Goal: Information Seeking & Learning: Check status

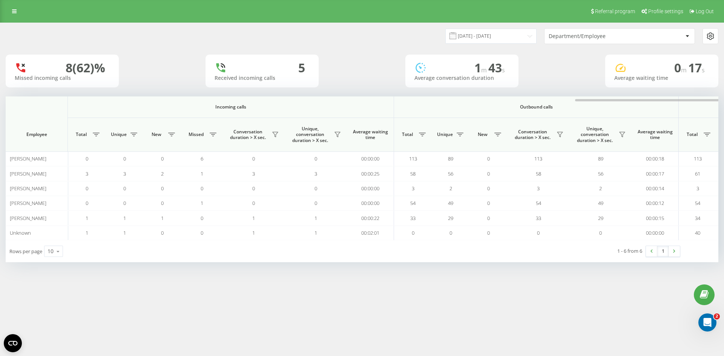
scroll to position [0, 339]
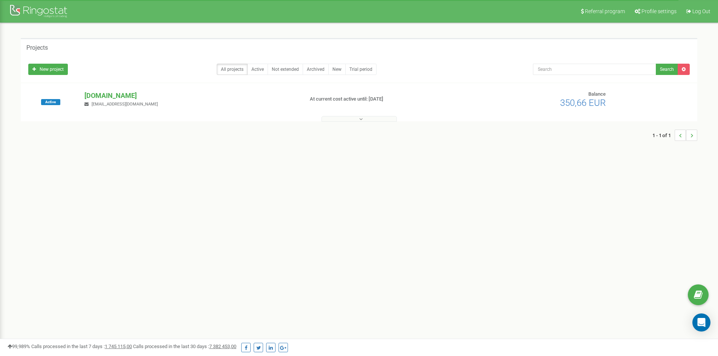
click at [217, 108] on div "Active [DOMAIN_NAME] [EMAIL_ADDRESS][DOMAIN_NAME] At current cost active until:…" at bounding box center [359, 106] width 673 height 30
click at [108, 95] on p "[DOMAIN_NAME]" at bounding box center [190, 96] width 213 height 10
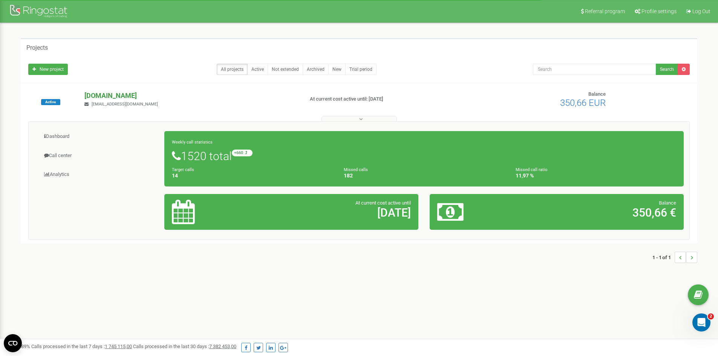
click at [120, 96] on p "[DOMAIN_NAME]" at bounding box center [190, 96] width 213 height 10
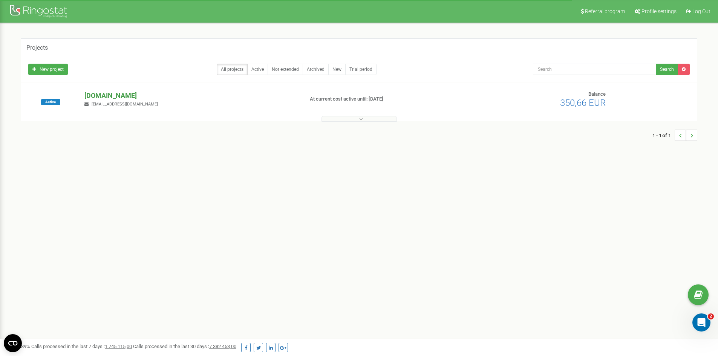
click at [120, 96] on p "[DOMAIN_NAME]" at bounding box center [190, 96] width 213 height 10
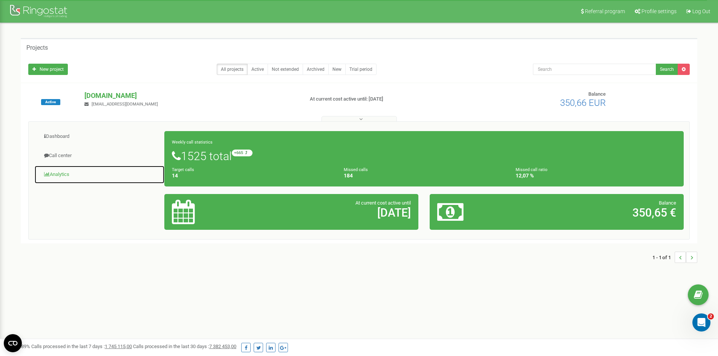
click at [59, 173] on link "Analytics" at bounding box center [99, 174] width 130 height 18
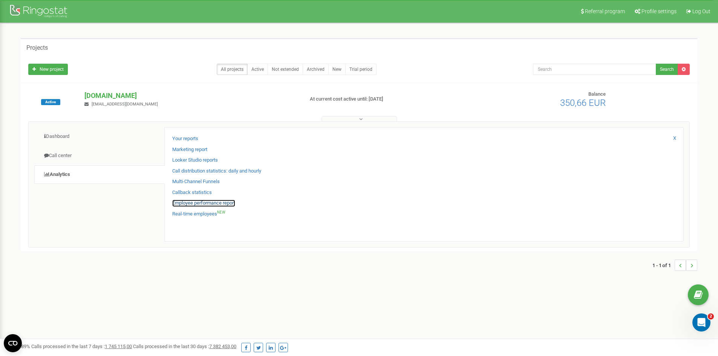
click at [196, 202] on link "Employee performance report" at bounding box center [203, 203] width 63 height 7
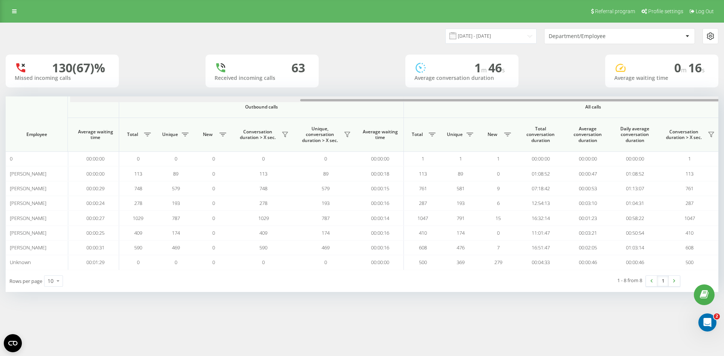
scroll to position [0, 339]
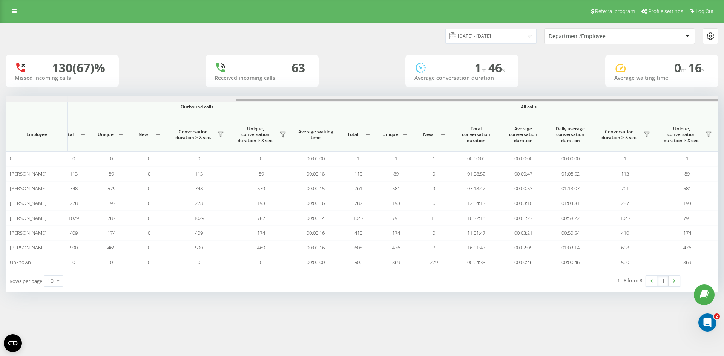
drag, startPoint x: 479, startPoint y: 100, endPoint x: 723, endPoint y: 96, distance: 243.9
click at [723, 96] on div "22.08.2025 - 22.09.2025 Department/Employee 130 (67)% Missed incoming calls 63 …" at bounding box center [362, 165] width 724 height 285
click at [514, 37] on input "22.08.2025 - 22.09.2025" at bounding box center [490, 36] width 91 height 15
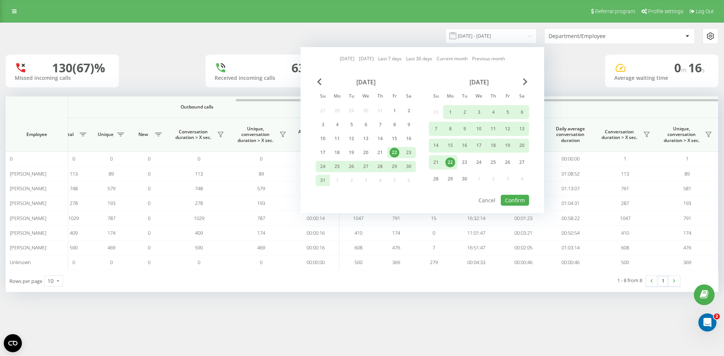
click at [453, 159] on div "22" at bounding box center [450, 163] width 10 height 10
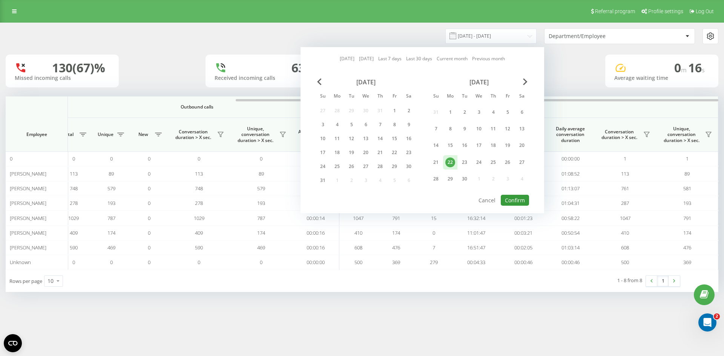
click at [519, 197] on button "Confirm" at bounding box center [515, 200] width 28 height 11
type input "[DATE] - [DATE]"
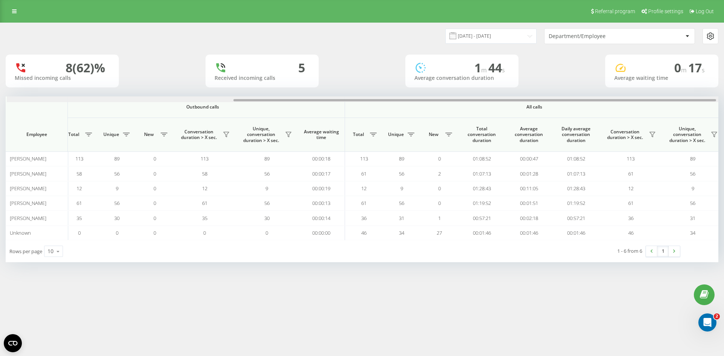
scroll to position [0, 339]
drag, startPoint x: 488, startPoint y: 100, endPoint x: 720, endPoint y: 89, distance: 232.1
click at [720, 89] on div "22.09.2025 - 22.09.2025 Department/Employee 8 (62)% Missed incoming calls 5 Rec…" at bounding box center [362, 150] width 724 height 255
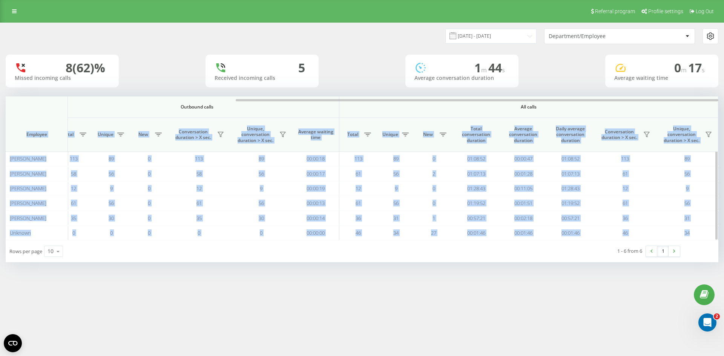
drag, startPoint x: 592, startPoint y: 98, endPoint x: 559, endPoint y: 105, distance: 33.1
click at [559, 105] on div "Incoming calls Outbound calls All calls Employee Total Unique New Missed Conver…" at bounding box center [362, 168] width 712 height 144
click at [562, 101] on div at bounding box center [477, 100] width 482 height 2
click at [564, 101] on div at bounding box center [477, 100] width 482 height 2
click at [564, 105] on span "All calls" at bounding box center [528, 107] width 334 height 6
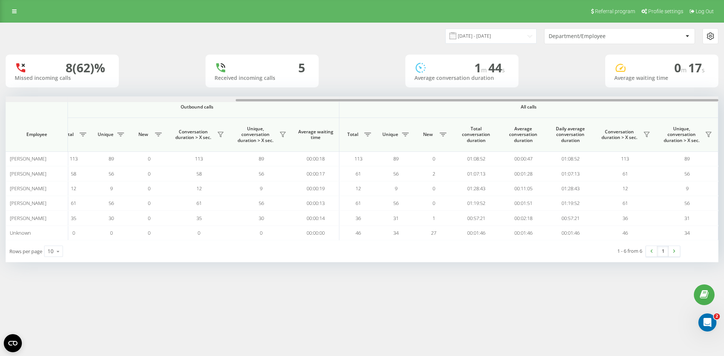
drag, startPoint x: 566, startPoint y: 101, endPoint x: 723, endPoint y: 120, distance: 158.4
click at [723, 120] on div "22.09.2025 - 22.09.2025 Department/Employee 8 (62)% Missed incoming calls 5 Rec…" at bounding box center [362, 150] width 724 height 255
drag, startPoint x: 447, startPoint y: 101, endPoint x: 683, endPoint y: 108, distance: 235.3
click at [683, 108] on div "Incoming calls Outbound calls All calls Employee Total Unique New Missed Conver…" at bounding box center [362, 168] width 712 height 144
